Goal: Communication & Community: Share content

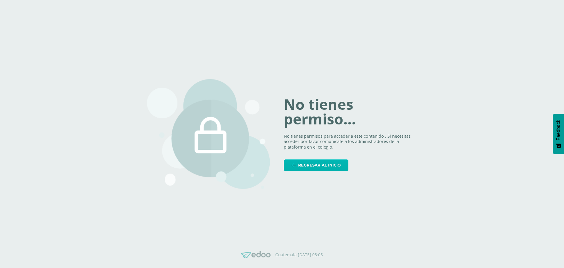
click at [302, 163] on span "Regresar al inicio" at bounding box center [319, 165] width 43 height 11
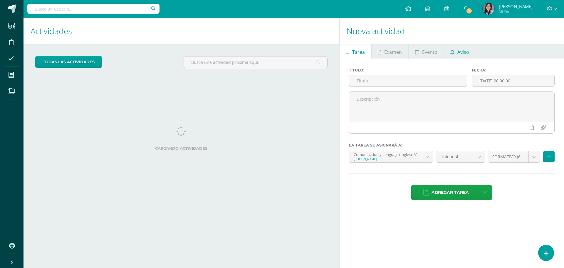
click at [455, 55] on link "Aviso" at bounding box center [459, 51] width 31 height 14
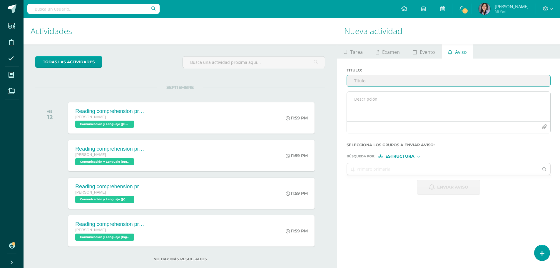
click at [542, 127] on icon "button" at bounding box center [544, 126] width 5 height 5
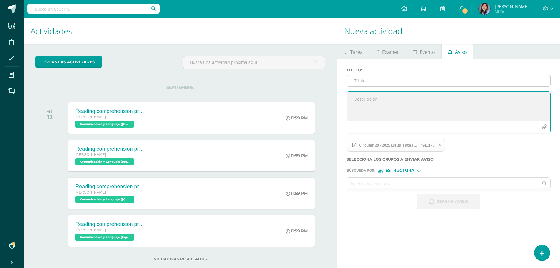
click at [361, 82] on input "Titulo :" at bounding box center [448, 80] width 203 height 11
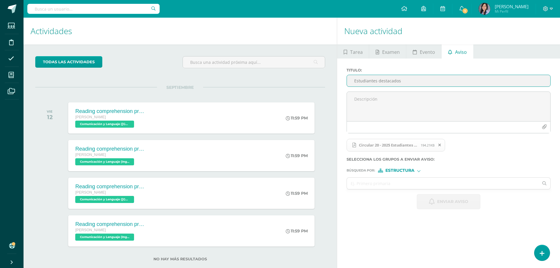
type input "Estudiantes destacados"
click at [394, 169] on span "Estructura" at bounding box center [399, 170] width 29 height 3
click at [397, 187] on span "Persona" at bounding box center [402, 185] width 21 height 3
click at [355, 183] on input "text" at bounding box center [443, 183] width 192 height 11
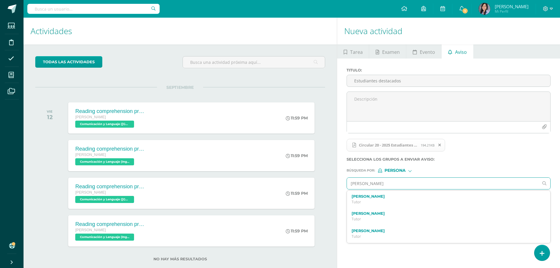
type input "Hugo josé"
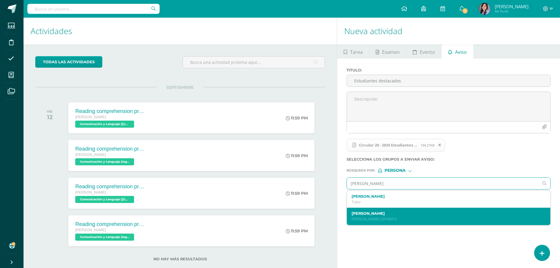
click at [396, 223] on div "Hugo José González Jiménez Quinto Bachillerato 20190915" at bounding box center [448, 216] width 203 height 17
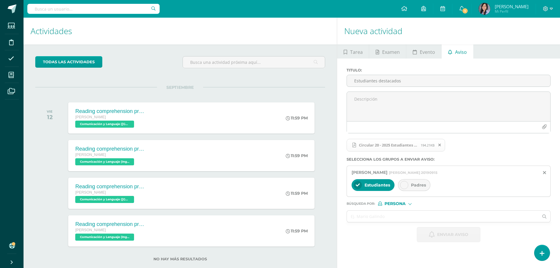
click at [409, 188] on div "Padres" at bounding box center [414, 185] width 32 height 12
click at [401, 94] on textarea at bounding box center [448, 106] width 203 height 29
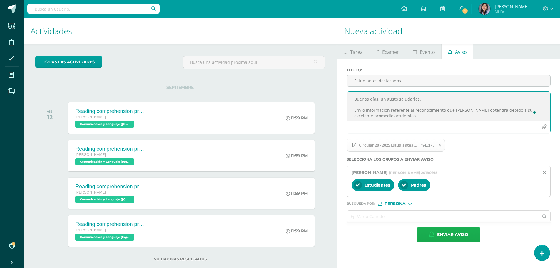
type textarea "Buenos días, un gusto saludarles. Envío información referente al reconocimiento…"
click at [462, 234] on span "Enviar aviso" at bounding box center [452, 234] width 31 height 14
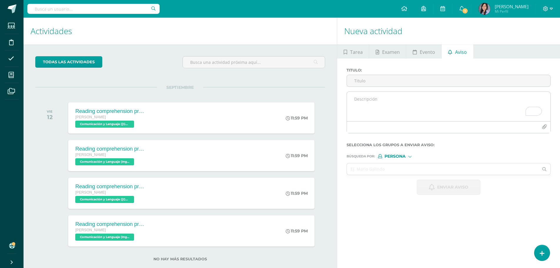
click at [389, 108] on textarea "To enrich screen reader interactions, please activate Accessibility in Grammarl…" at bounding box center [448, 106] width 203 height 29
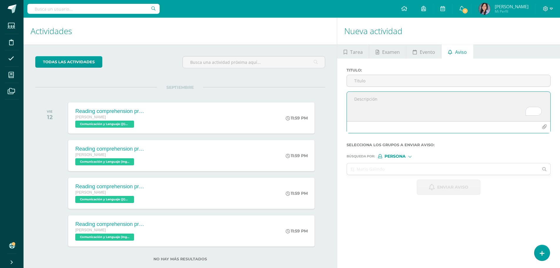
paste textarea "Les comparto el borrador por si les sirve: Aviso Importante Estudiantes, se les…"
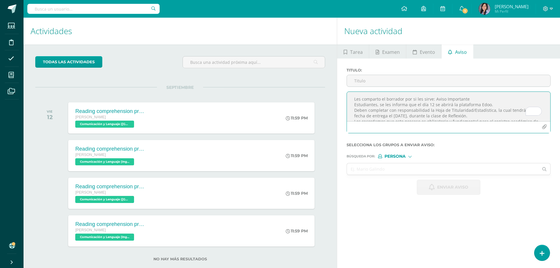
scroll to position [9, 0]
type textarea "Les comparto el borrador por si les sirve: Aviso Importante Estudiantes, se les…"
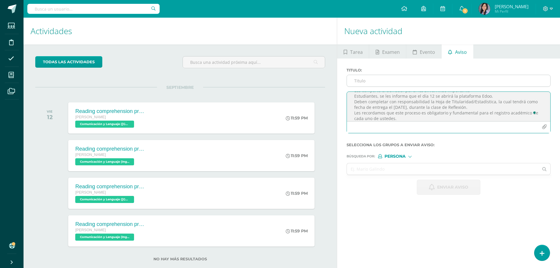
click at [401, 79] on input "Titulo :" at bounding box center [448, 80] width 203 height 11
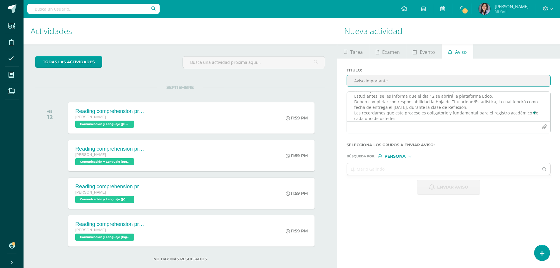
type input "Aviso importante"
click at [419, 96] on textarea "Les comparto el borrador por si les sirve: Aviso Importante Estudiantes, se les…" at bounding box center [448, 106] width 203 height 29
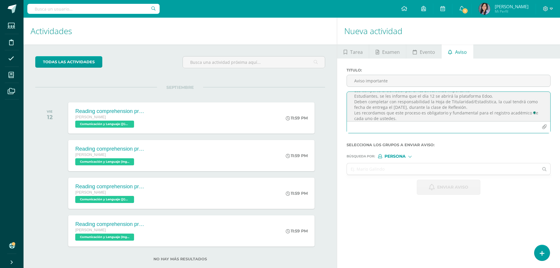
scroll to position [0, 0]
drag, startPoint x: 433, startPoint y: 99, endPoint x: 328, endPoint y: 97, distance: 105.3
click at [328, 97] on div "Actividades Actividad todas las Actividades No tienes actividades Échale un vis…" at bounding box center [291, 149] width 541 height 262
drag, startPoint x: 392, startPoint y: 98, endPoint x: 342, endPoint y: 93, distance: 49.9
click at [342, 93] on div "Titulo : Aviso importante Aviso Importante Estudiantes, se les informa que el d…" at bounding box center [448, 131] width 223 height 146
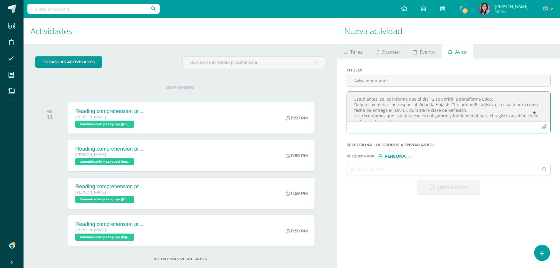
click at [495, 98] on textarea "Estudiantes, se les informa que el día 12 se abrirá la plataforma Edoo. Deben c…" at bounding box center [448, 106] width 203 height 29
click at [488, 104] on textarea "Estudiantes, se les informa que el día 12 se abrirá la plataforma Edoo. Deben c…" at bounding box center [448, 106] width 203 height 29
type textarea "Estudiantes, se les informa que el día 12 se abrirá la plataforma Edoo. Deben c…"
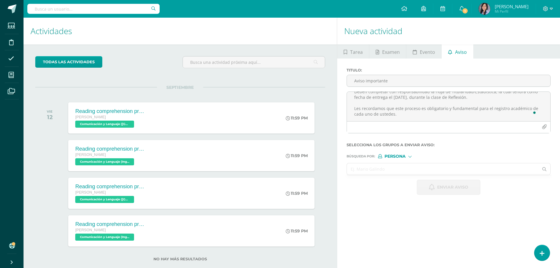
click at [376, 169] on input "text" at bounding box center [443, 168] width 192 height 11
type input "quinto bachillerato d"
click at [391, 156] on span "Persona" at bounding box center [394, 156] width 21 height 3
click at [390, 163] on icon at bounding box center [386, 164] width 9 height 4
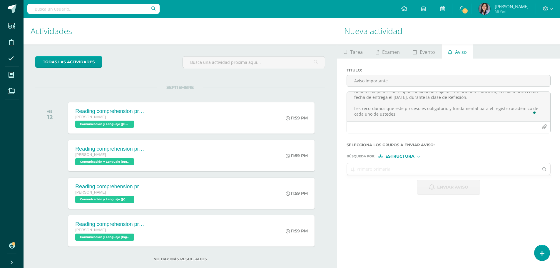
click at [393, 167] on input "text" at bounding box center [443, 168] width 192 height 11
type input "quinto bachillerato d"
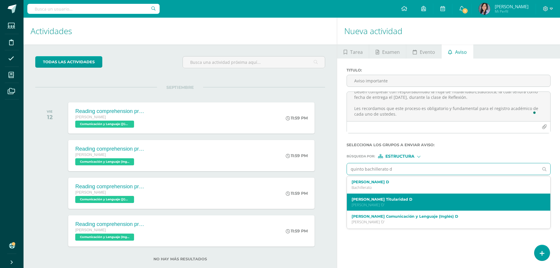
click at [383, 195] on div "Quinto Bachillerato Titularidad D Quinto Bachillerato 'D'" at bounding box center [448, 201] width 203 height 17
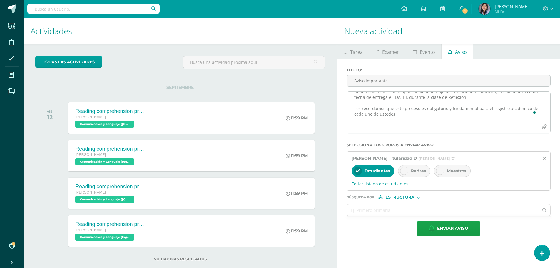
click at [420, 119] on textarea "Estudiantes, se les informa que el día 12 se abrirá la plataforma Edoo. Deben c…" at bounding box center [448, 106] width 203 height 29
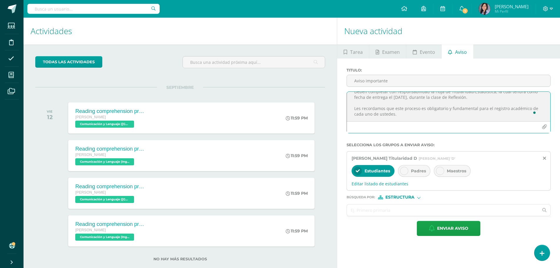
click at [382, 209] on input "text" at bounding box center [443, 209] width 192 height 11
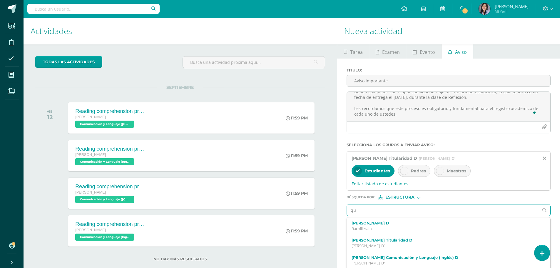
type input "q"
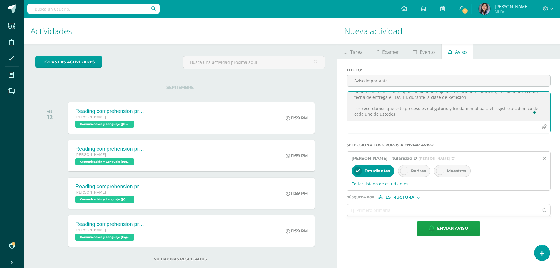
click at [438, 104] on textarea "Estudiantes, se les informa que el día 12 se abrirá la plataforma Edoo. Deben c…" at bounding box center [448, 106] width 203 height 29
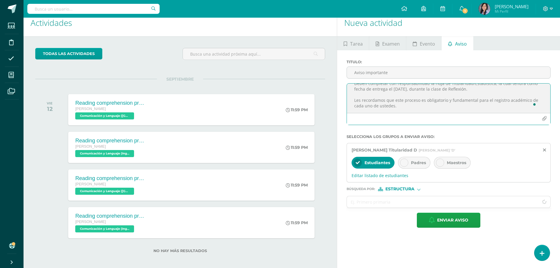
scroll to position [12, 0]
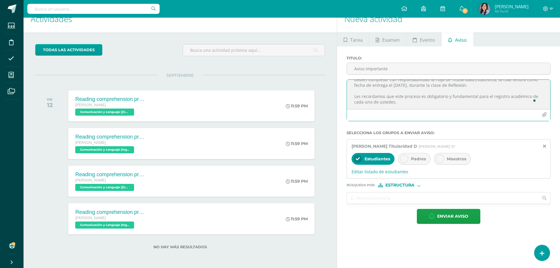
click at [429, 104] on textarea "Estudiantes, se les informa que el día 12 se abrirá la plataforma Edoo. Deben c…" at bounding box center [448, 94] width 203 height 29
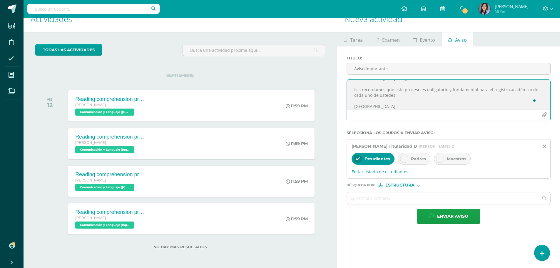
click at [429, 104] on textarea "Estudiantes, se les informa que el día 12 se abrirá la plataforma Edoo. Deben c…" at bounding box center [448, 94] width 203 height 29
type textarea "Estudiantes, se les informa que el día 12 se abrirá la plataforma Edoo. Deben c…"
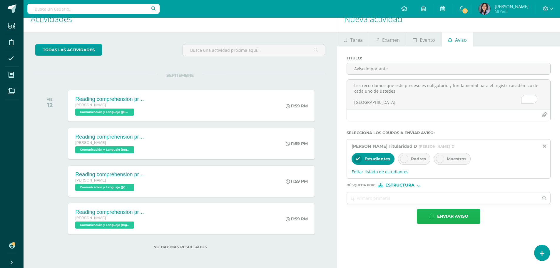
click at [433, 218] on icon "button" at bounding box center [432, 216] width 6 height 6
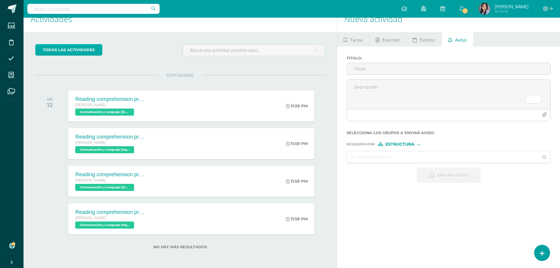
scroll to position [0, 0]
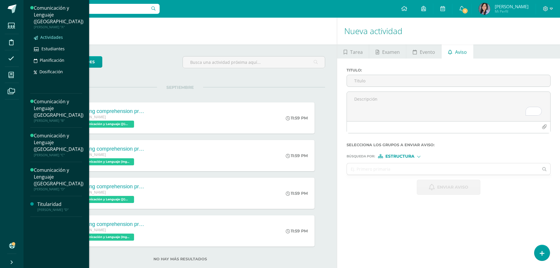
click at [54, 34] on span "Actividades" at bounding box center [51, 37] width 23 height 6
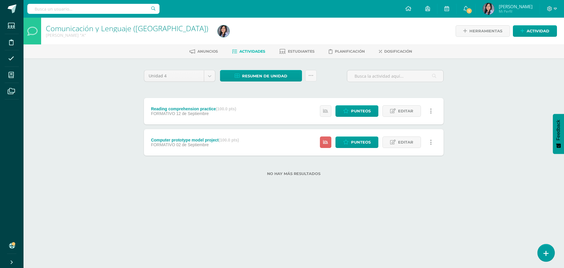
click at [552, 250] on link at bounding box center [546, 252] width 17 height 17
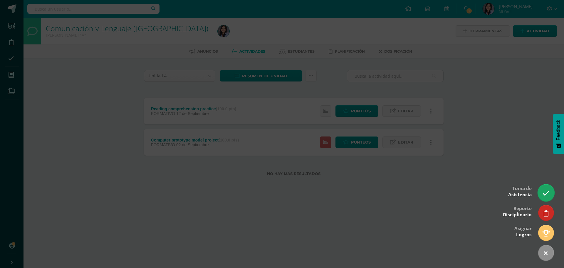
click at [549, 195] on icon at bounding box center [546, 193] width 7 height 7
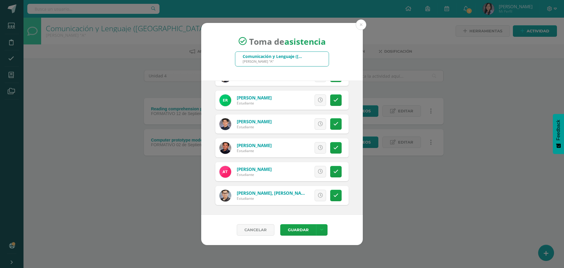
scroll to position [963, 0]
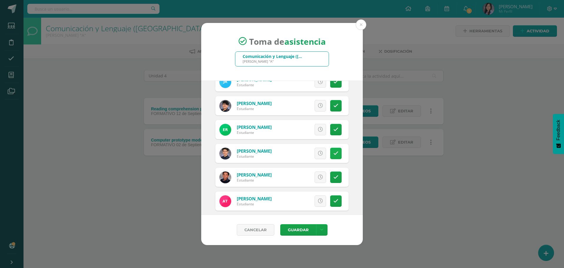
click at [331, 157] on link at bounding box center [335, 153] width 11 height 11
click at [305, 233] on button "Guardar" at bounding box center [298, 229] width 36 height 11
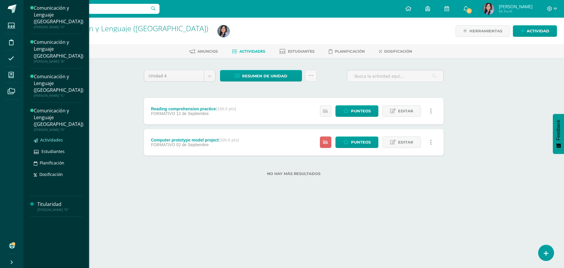
click at [59, 137] on span "Actividades" at bounding box center [51, 140] width 23 height 6
